Goal: Transaction & Acquisition: Purchase product/service

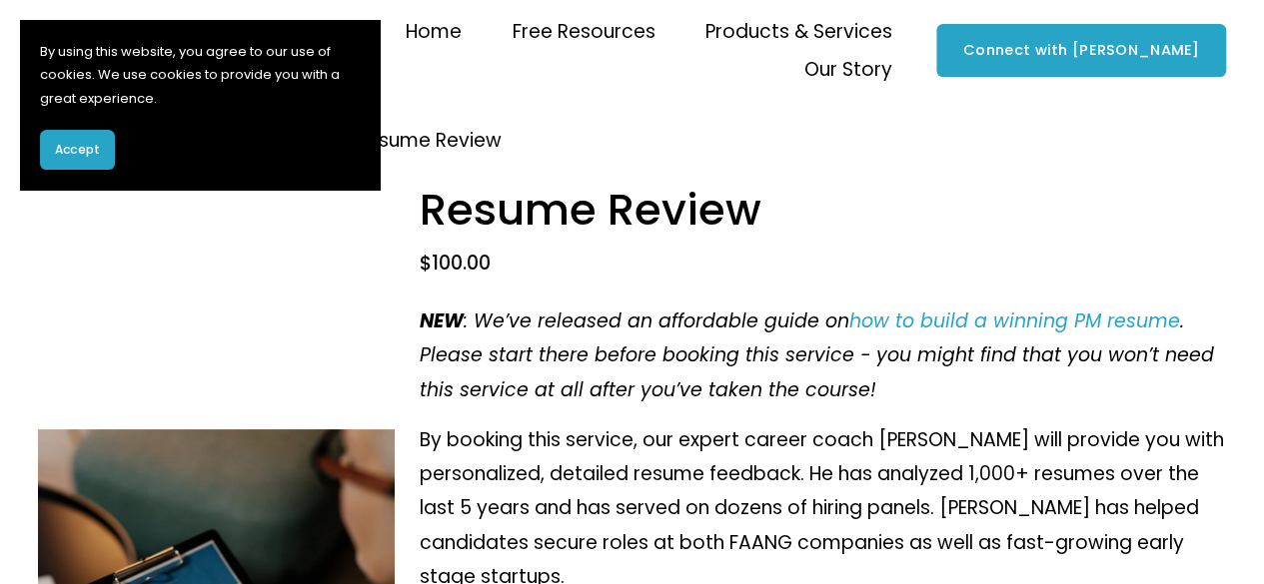
click at [594, 282] on div "$100.00" at bounding box center [823, 270] width 806 height 38
click at [102, 141] on button "Accept" at bounding box center [77, 150] width 75 height 40
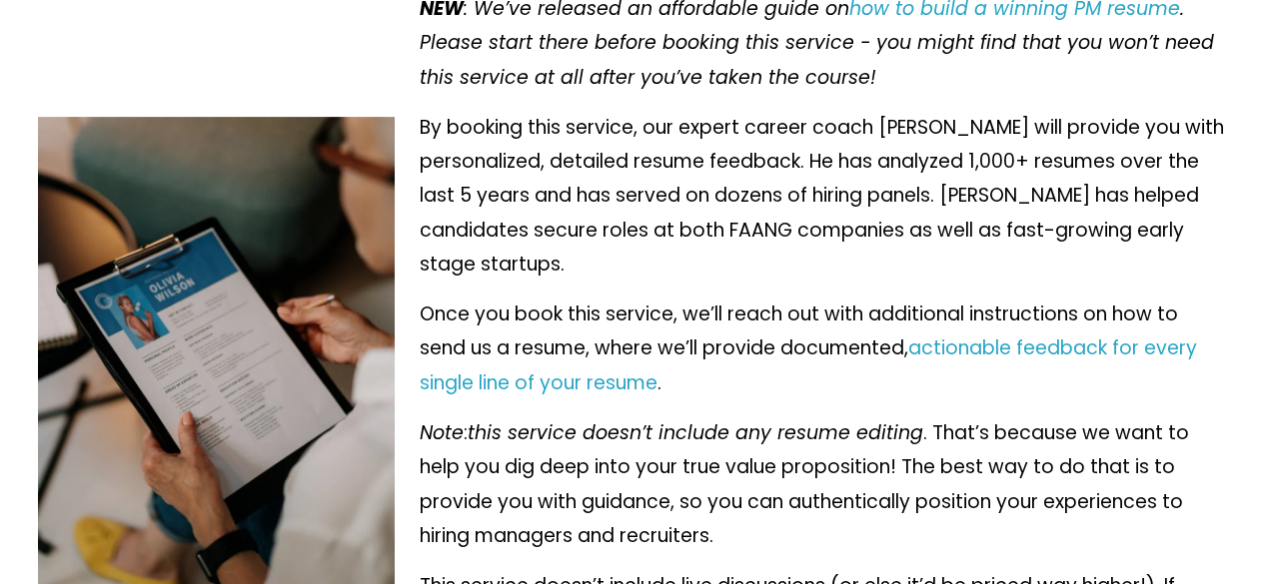
scroll to position [314, 0]
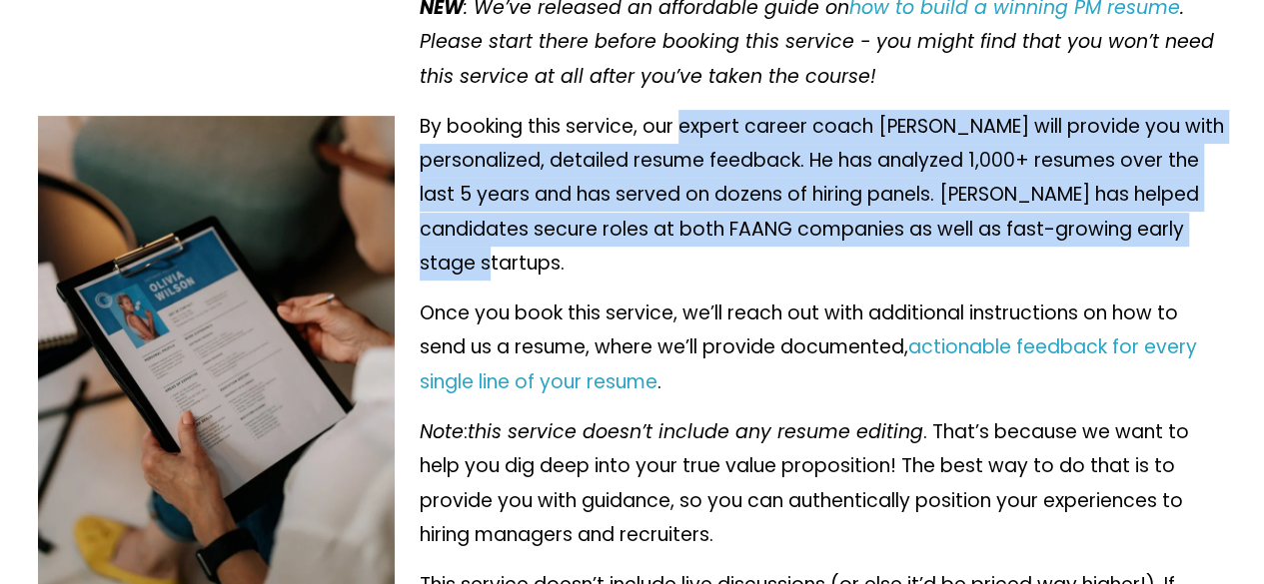
drag, startPoint x: 685, startPoint y: 130, endPoint x: 721, endPoint y: 272, distance: 146.4
click at [721, 272] on p "By booking this service, our expert career coach [PERSON_NAME] will provide you…" at bounding box center [823, 195] width 806 height 171
click at [719, 269] on p "By booking this service, our expert career coach [PERSON_NAME] will provide you…" at bounding box center [823, 195] width 806 height 171
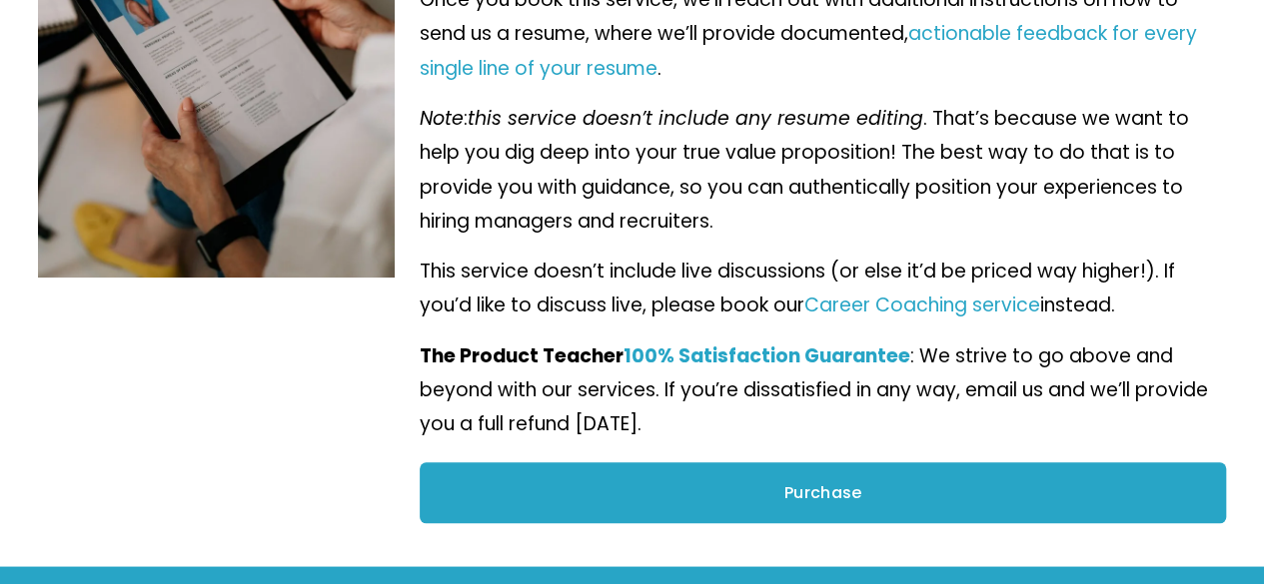
scroll to position [651, 0]
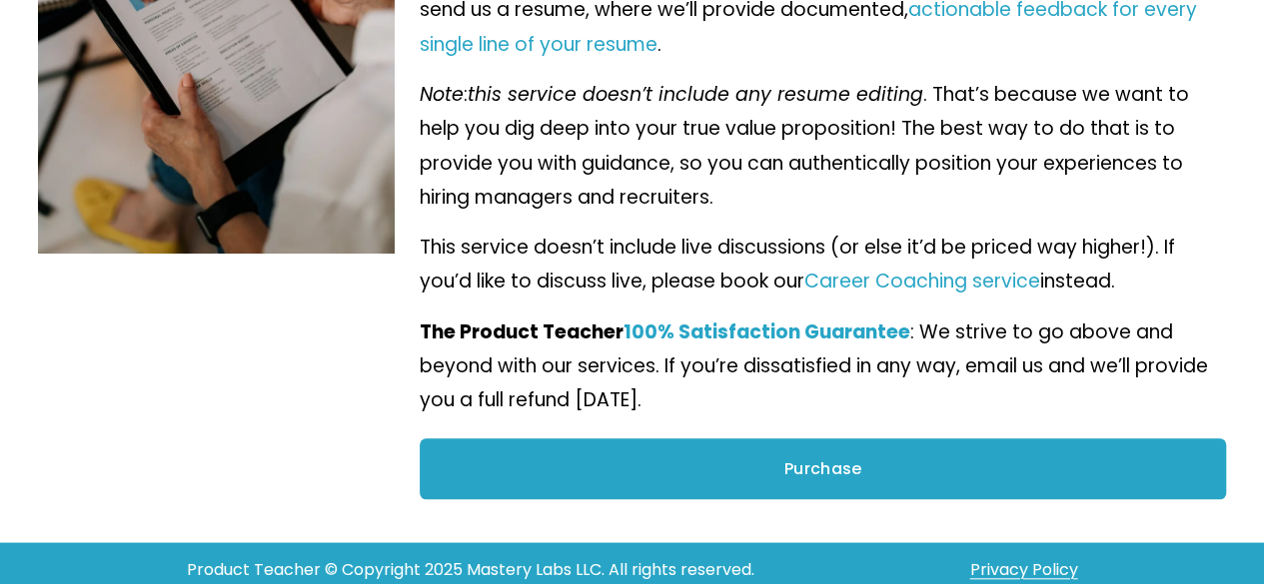
drag, startPoint x: 680, startPoint y: 130, endPoint x: 1151, endPoint y: 284, distance: 495.1
click at [1151, 284] on div "NEW : We’ve released an affordable guide on how to build a winning PM resume . …" at bounding box center [823, 35] width 806 height 764
copy div "expert career coach [PERSON_NAME] will provide you with personalized, detailed …"
